Goal: Communication & Community: Share content

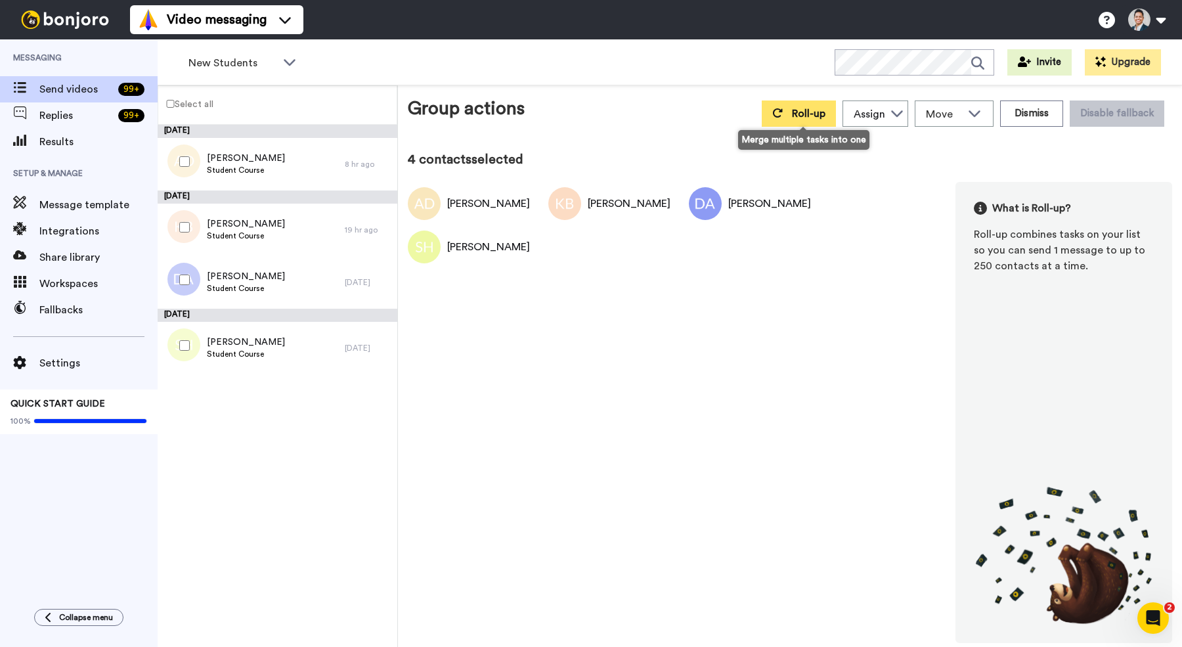
click at [807, 111] on span "Roll-up" at bounding box center [808, 113] width 33 height 11
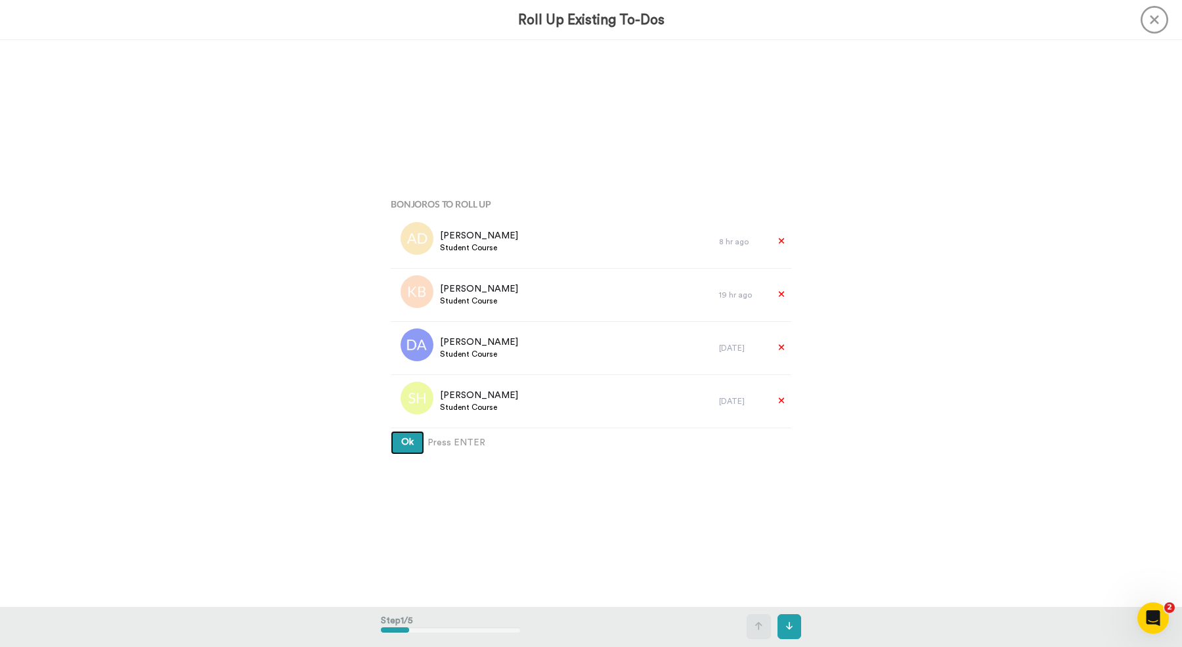
click at [411, 443] on span "Ok" at bounding box center [407, 441] width 12 height 9
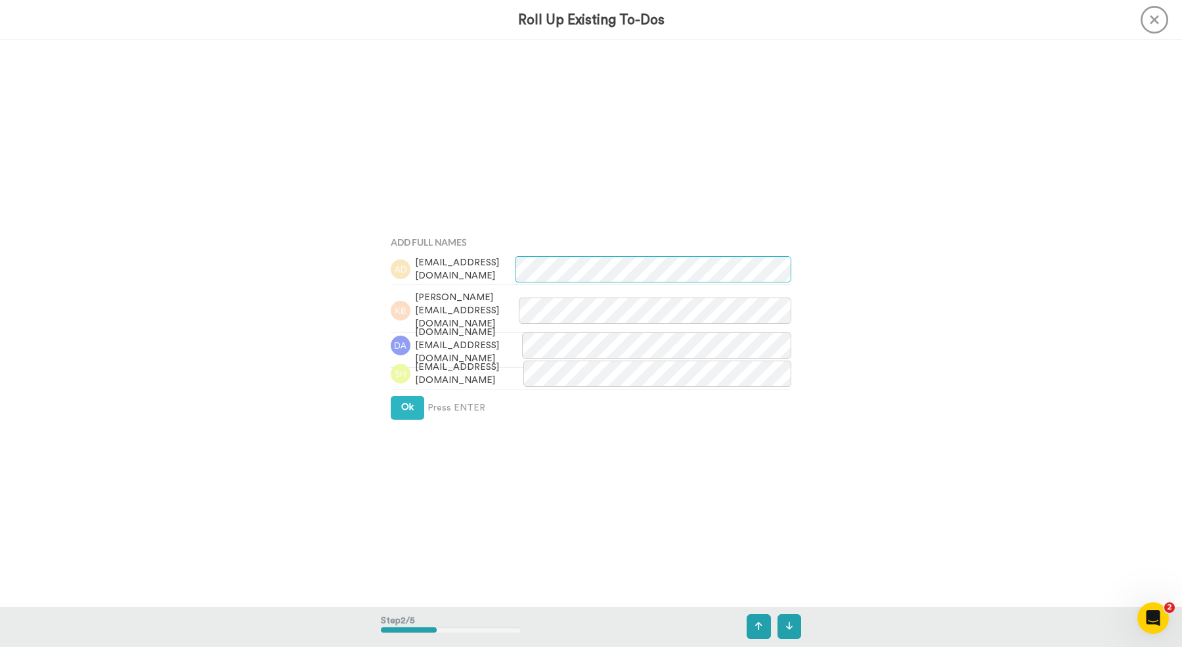
scroll to position [567, 0]
click at [410, 401] on span "Ok" at bounding box center [407, 405] width 12 height 9
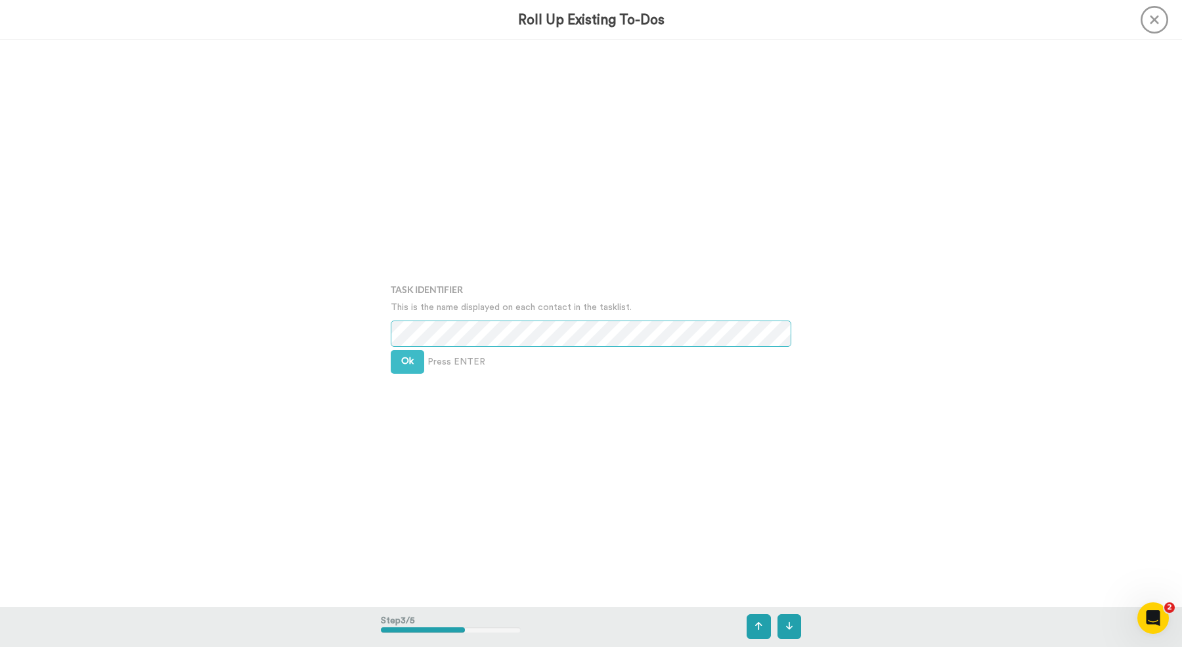
scroll to position [1133, 0]
click at [410, 354] on span "Ok" at bounding box center [407, 358] width 12 height 9
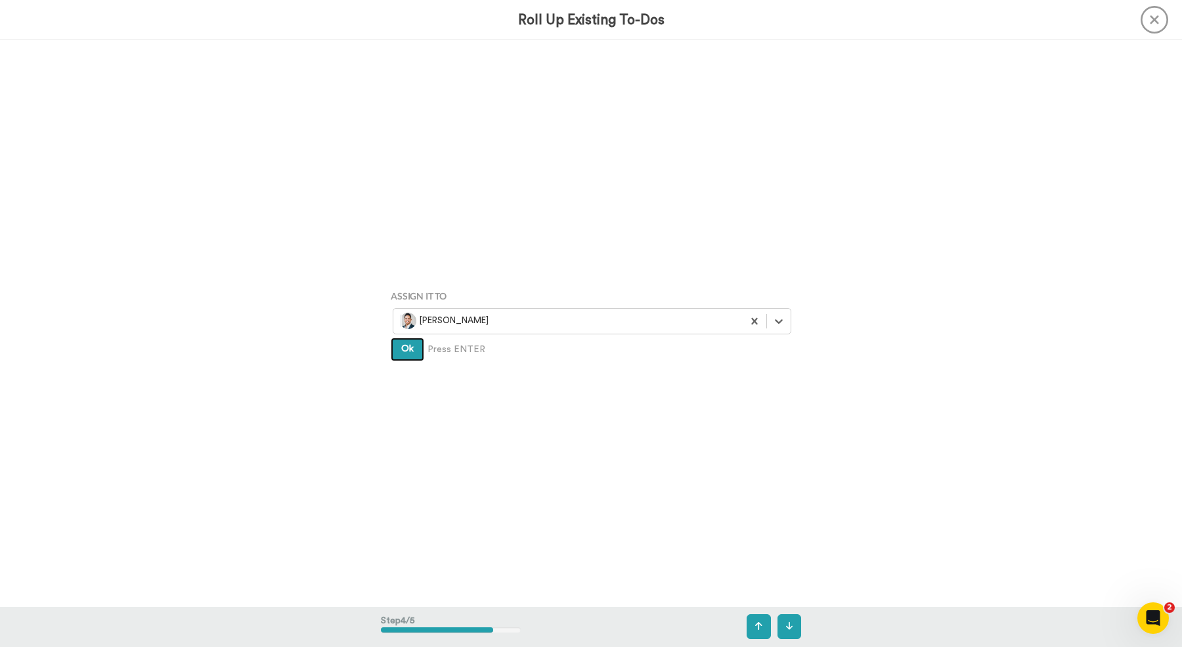
click at [410, 353] on span "Ok" at bounding box center [407, 348] width 12 height 9
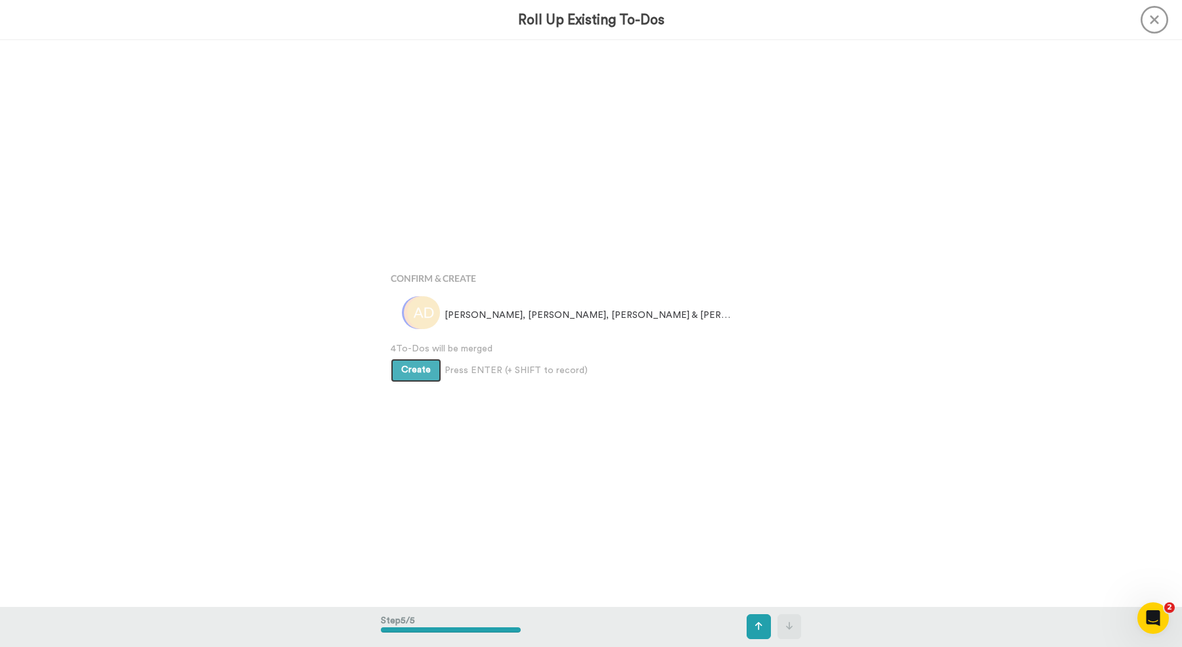
scroll to position [2265, 0]
click at [411, 360] on button "Create" at bounding box center [416, 370] width 51 height 24
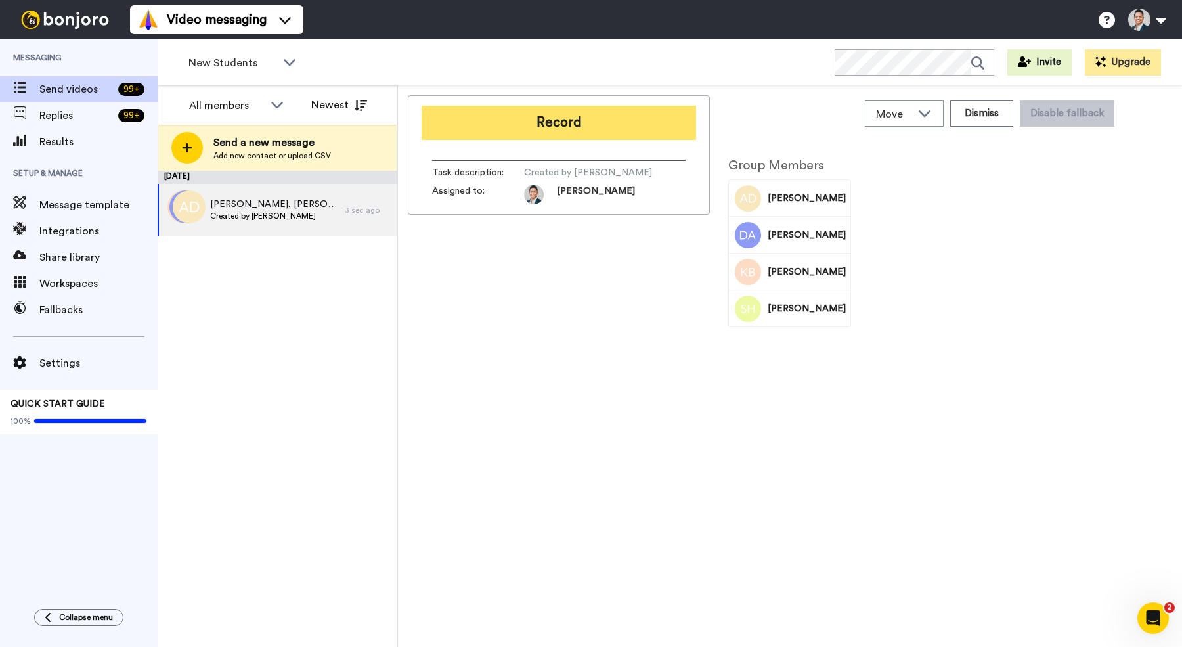
click at [607, 111] on button "Record" at bounding box center [559, 123] width 274 height 34
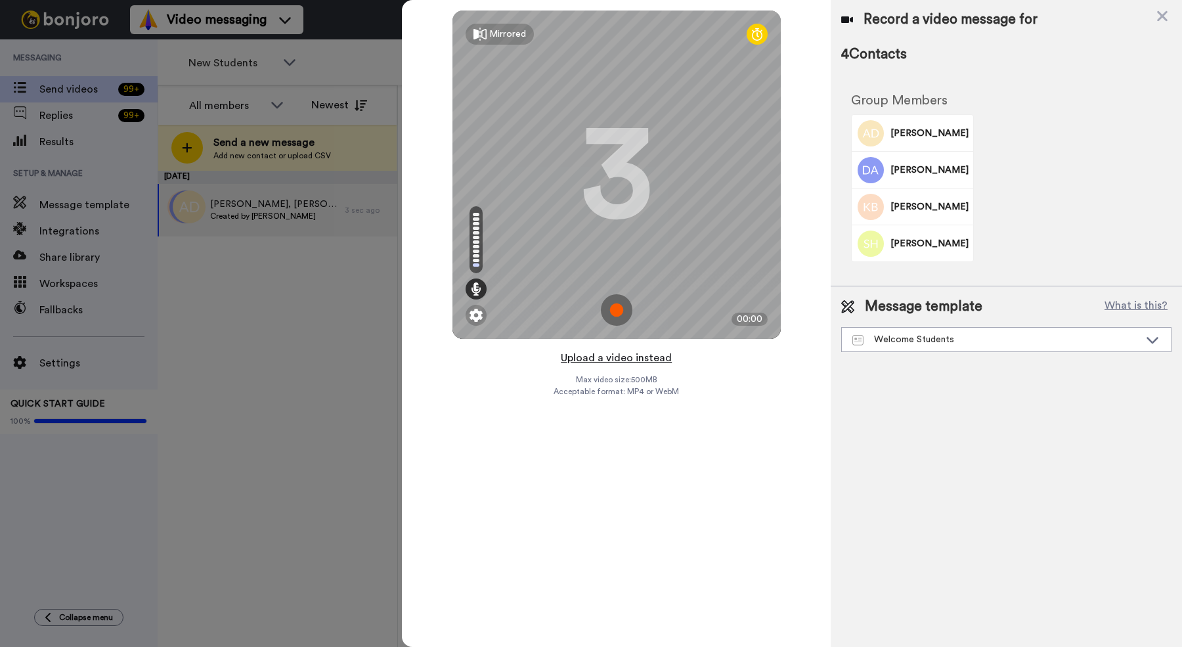
click at [584, 356] on button "Upload a video instead" at bounding box center [616, 357] width 119 height 17
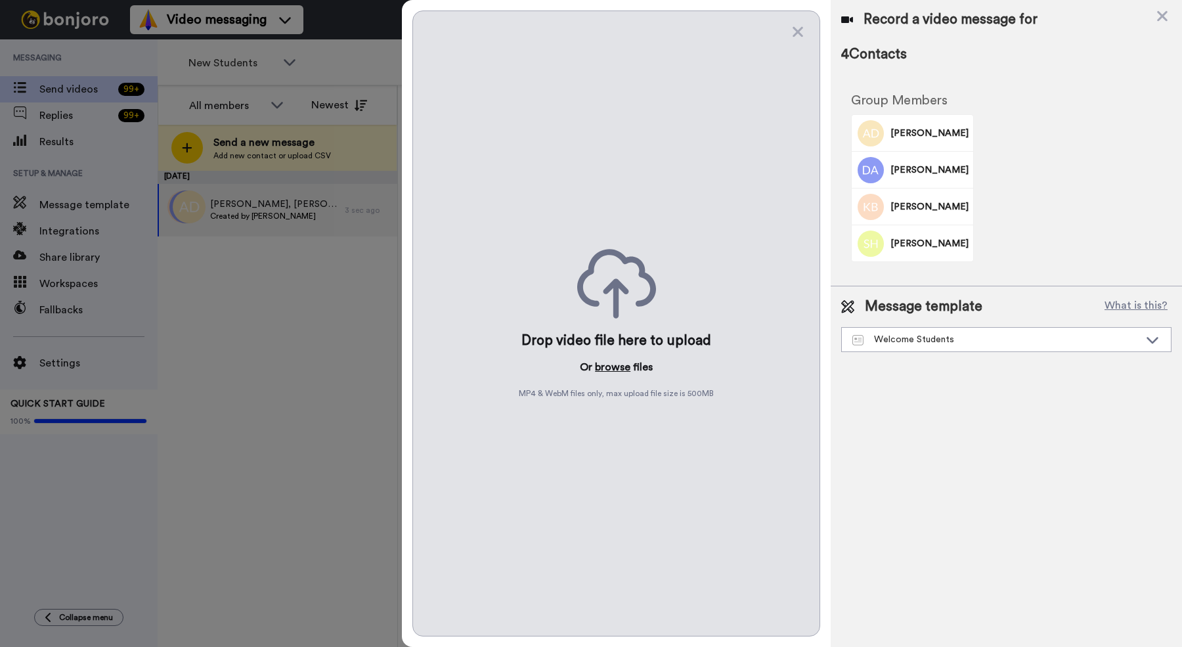
click at [609, 368] on button "browse" at bounding box center [612, 367] width 35 height 16
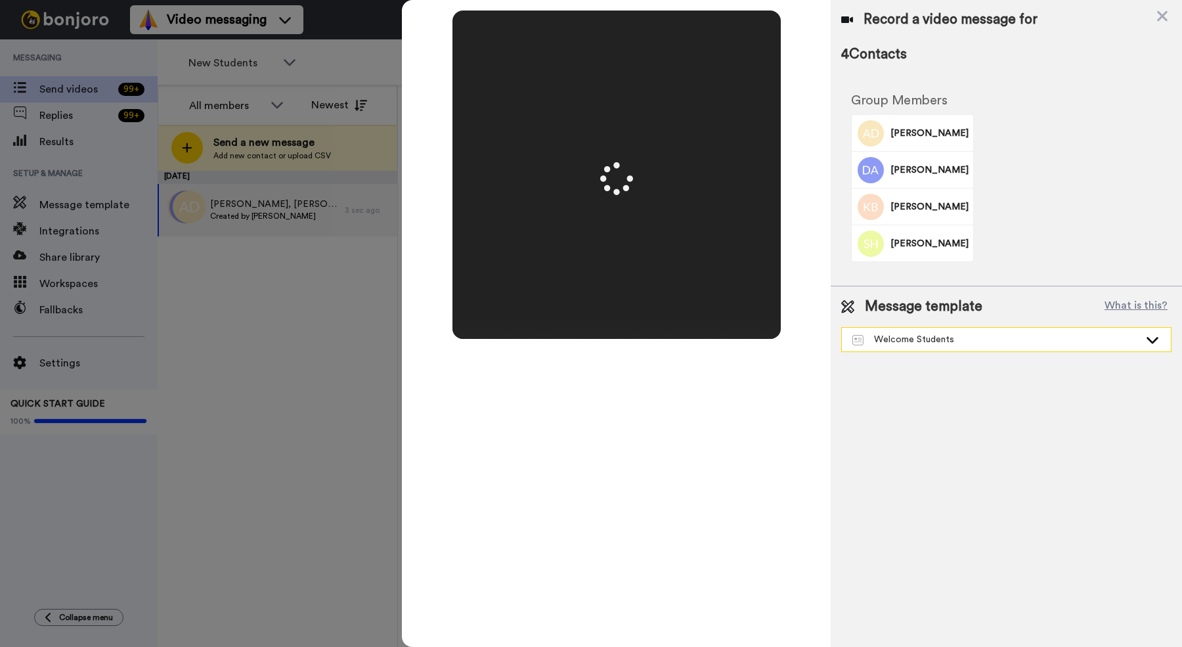
click at [957, 338] on div "Welcome Students" at bounding box center [995, 339] width 287 height 13
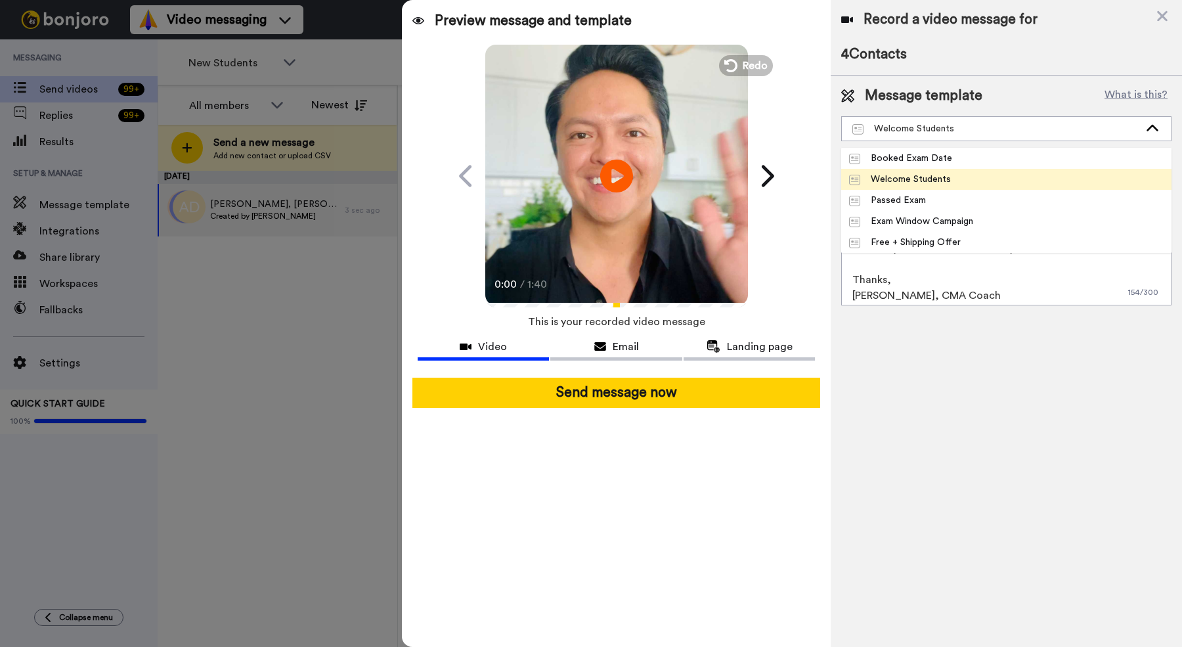
click at [948, 179] on div "Welcome Students" at bounding box center [900, 179] width 102 height 13
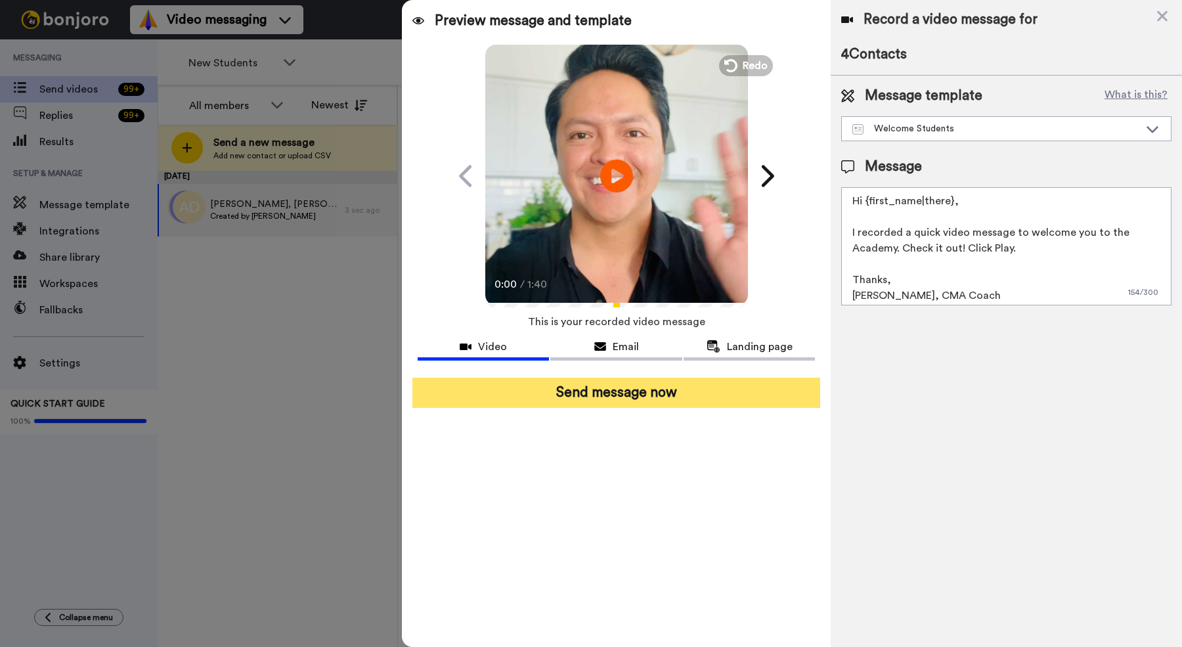
click at [763, 399] on button "Send message now" at bounding box center [616, 393] width 408 height 30
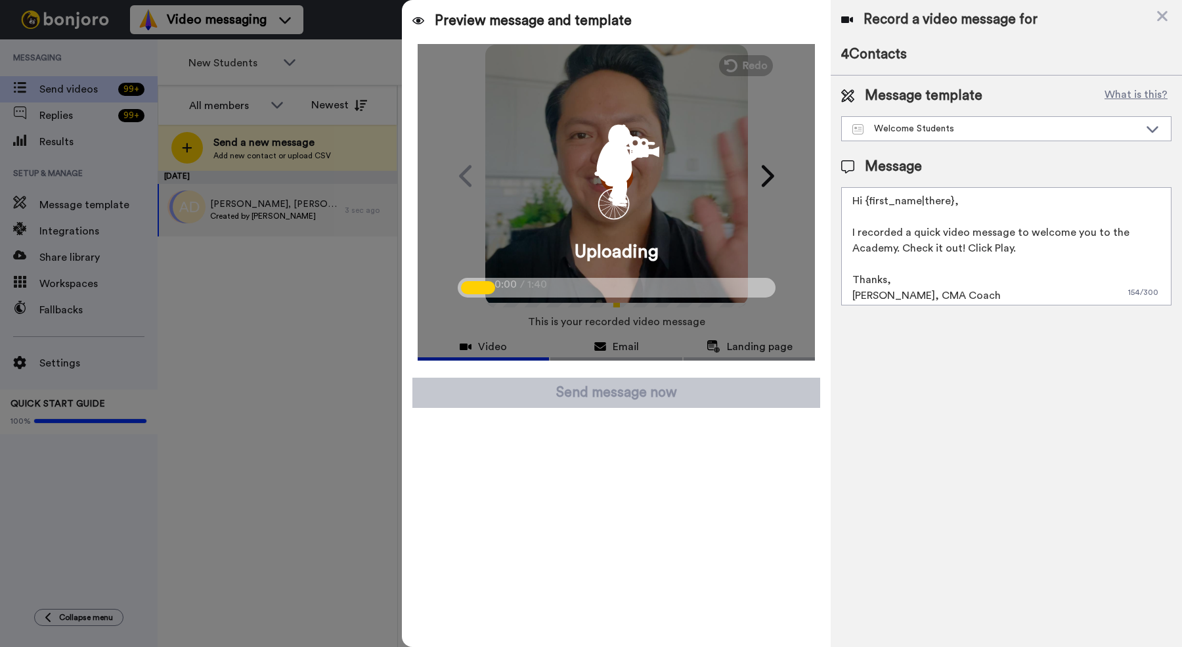
click at [343, 86] on div at bounding box center [591, 323] width 1182 height 647
